Goal: Find specific fact: Find specific fact

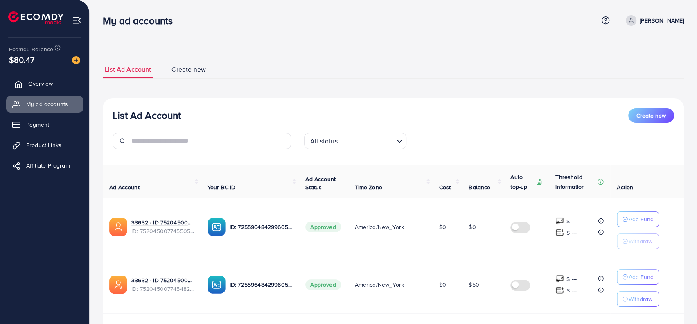
click at [29, 77] on link "Overview" at bounding box center [44, 83] width 77 height 16
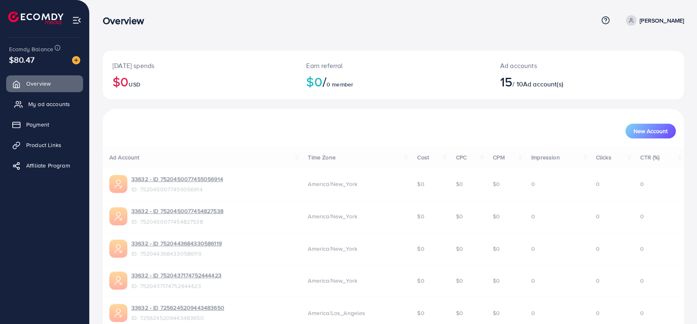
click at [45, 103] on span "My ad accounts" at bounding box center [49, 104] width 42 height 8
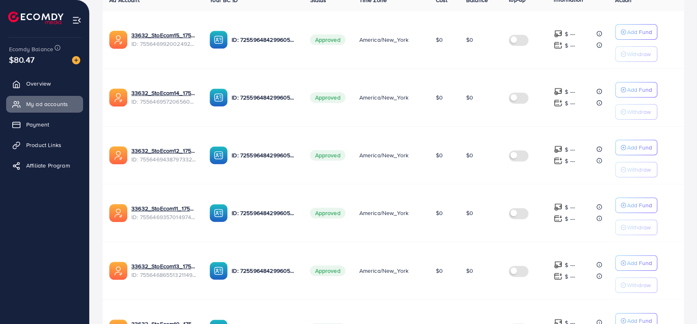
scroll to position [205, 0]
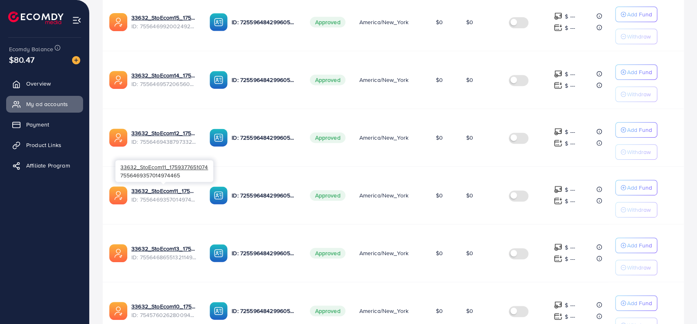
click at [169, 199] on span "ID: 7556469357014974465" at bounding box center [163, 199] width 65 height 8
copy span "7556469357014974465"
